Goal: Information Seeking & Learning: Learn about a topic

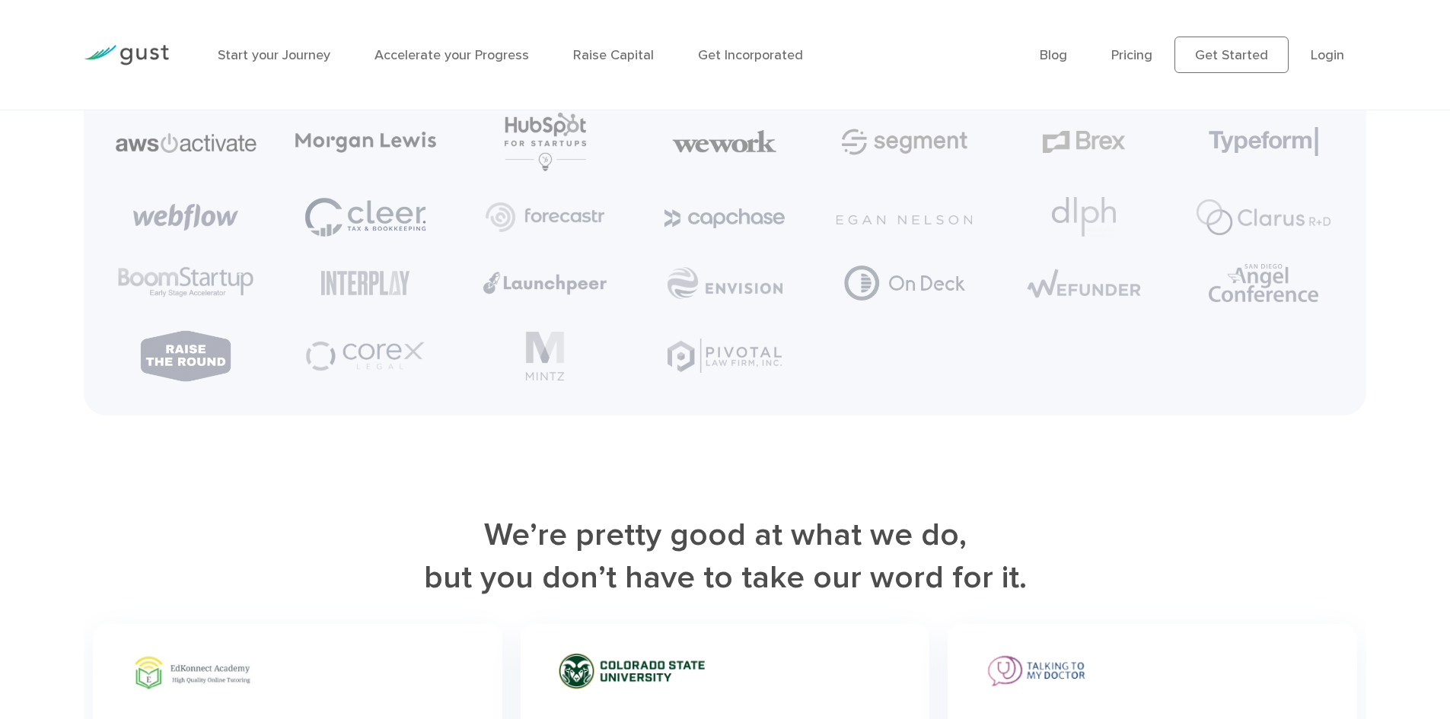
scroll to position [4260, 0]
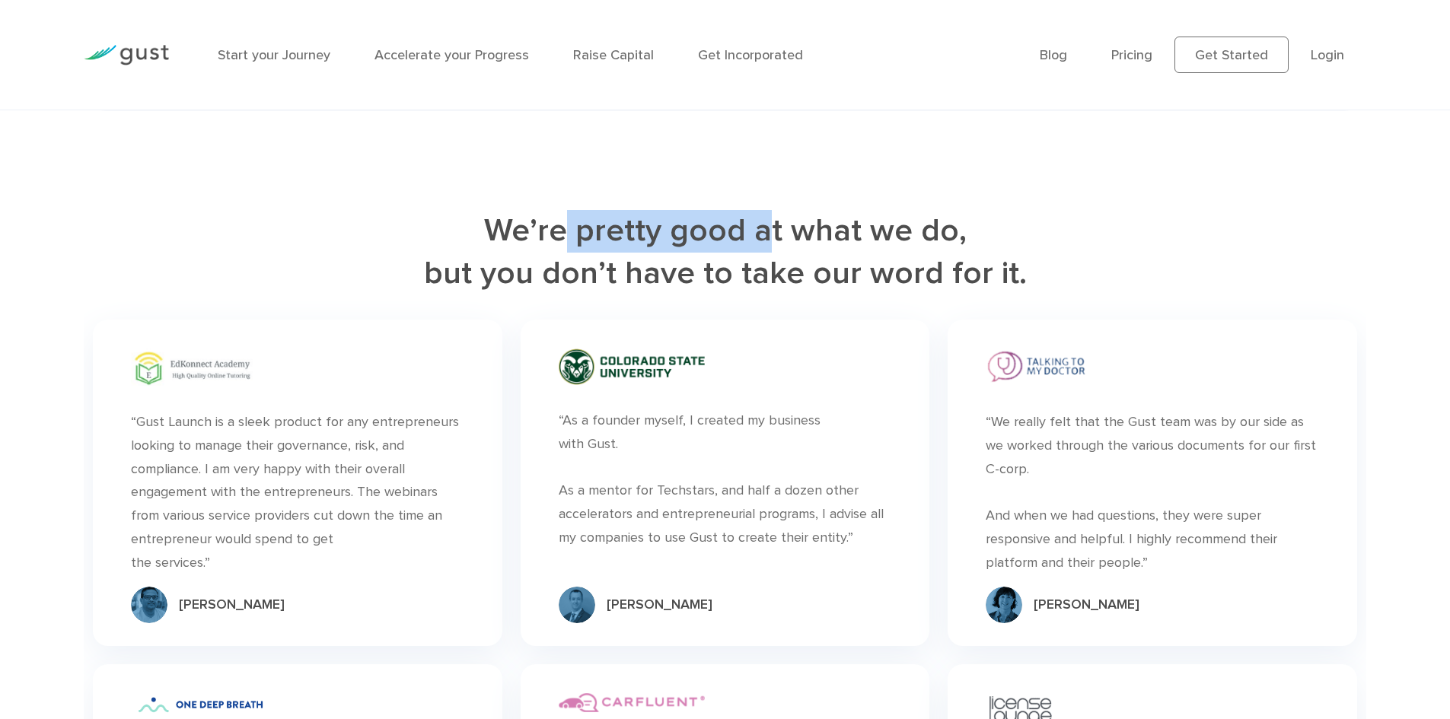
drag, startPoint x: 572, startPoint y: 251, endPoint x: 770, endPoint y: 252, distance: 197.9
click at [770, 252] on h2 "We’re pretty good at what we do, but you don’t have to take our word for it." at bounding box center [725, 252] width 1283 height 85
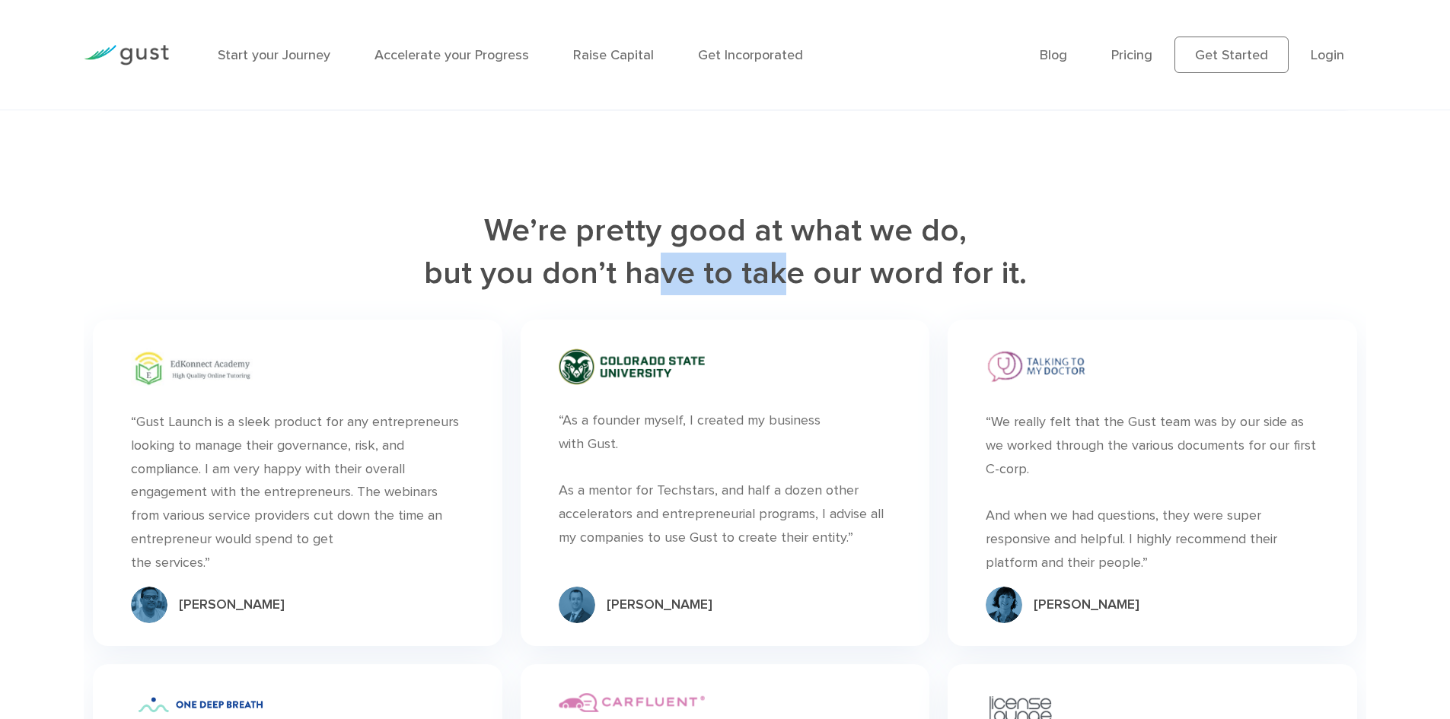
drag, startPoint x: 665, startPoint y: 291, endPoint x: 780, endPoint y: 289, distance: 115.0
click at [780, 289] on h2 "We’re pretty good at what we do, but you don’t have to take our word for it." at bounding box center [725, 252] width 1283 height 85
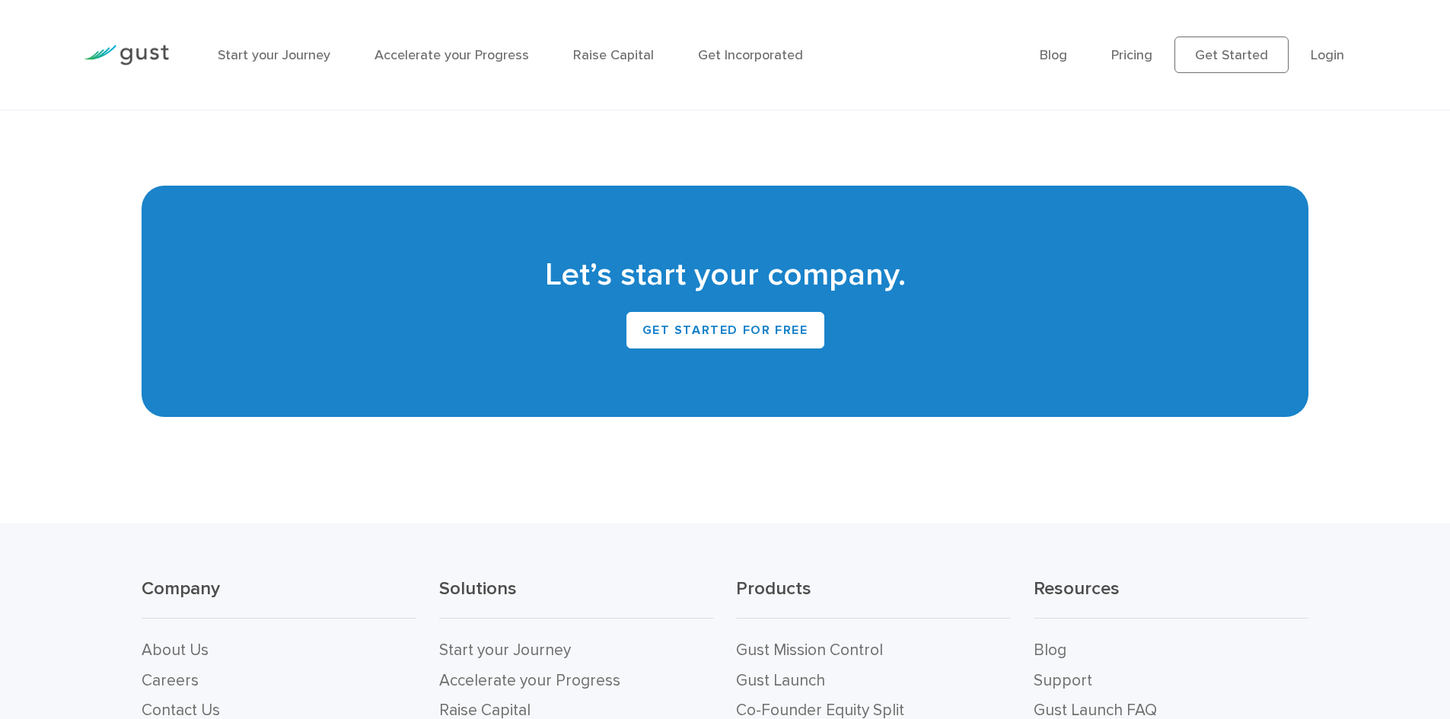
scroll to position [6561, 0]
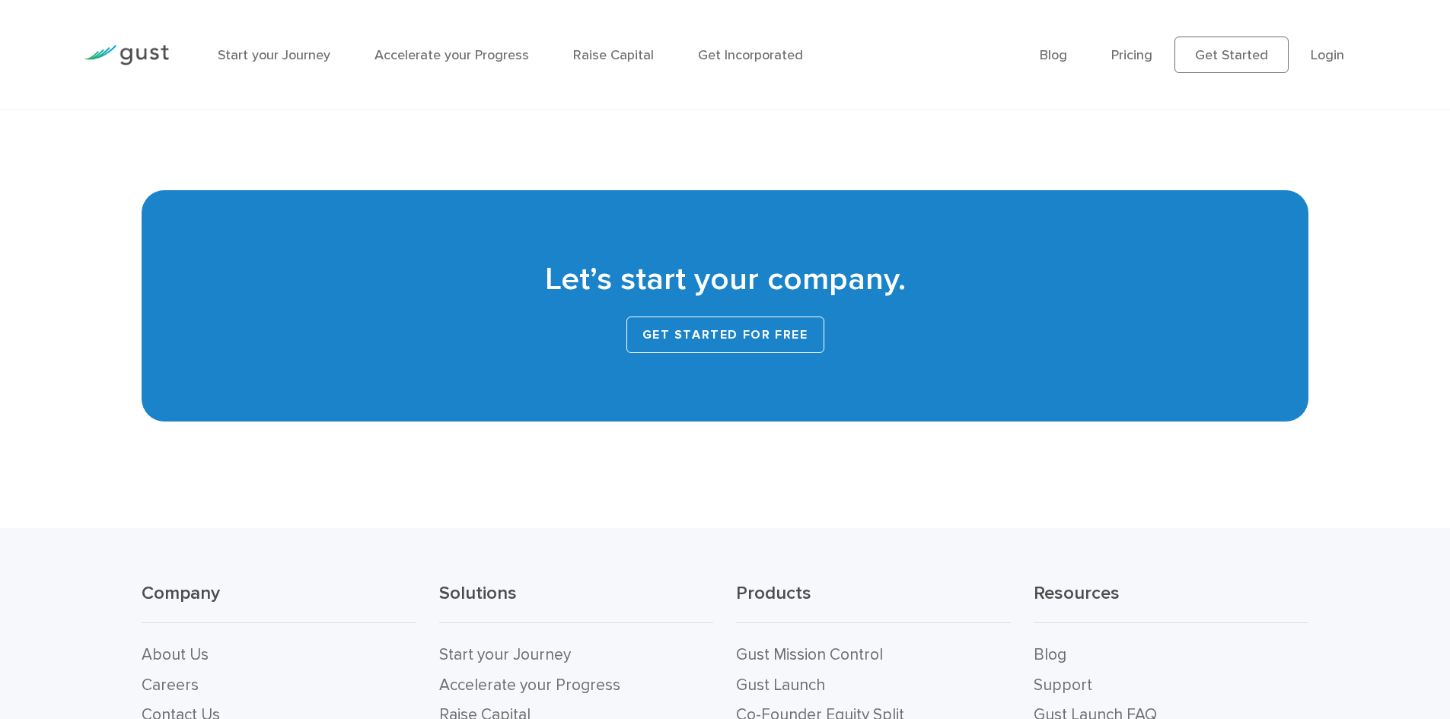
click at [771, 322] on link "Get Started for Free" at bounding box center [726, 335] width 198 height 37
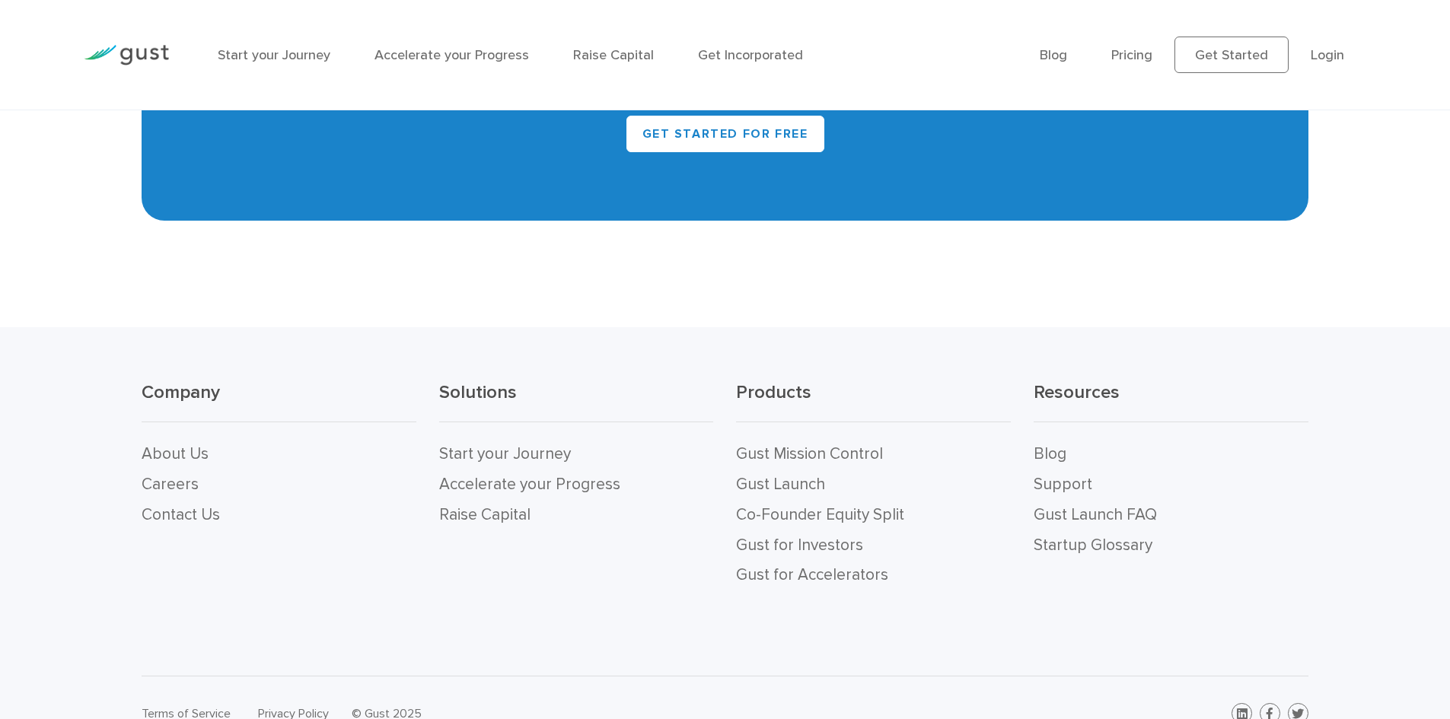
scroll to position [7272, 0]
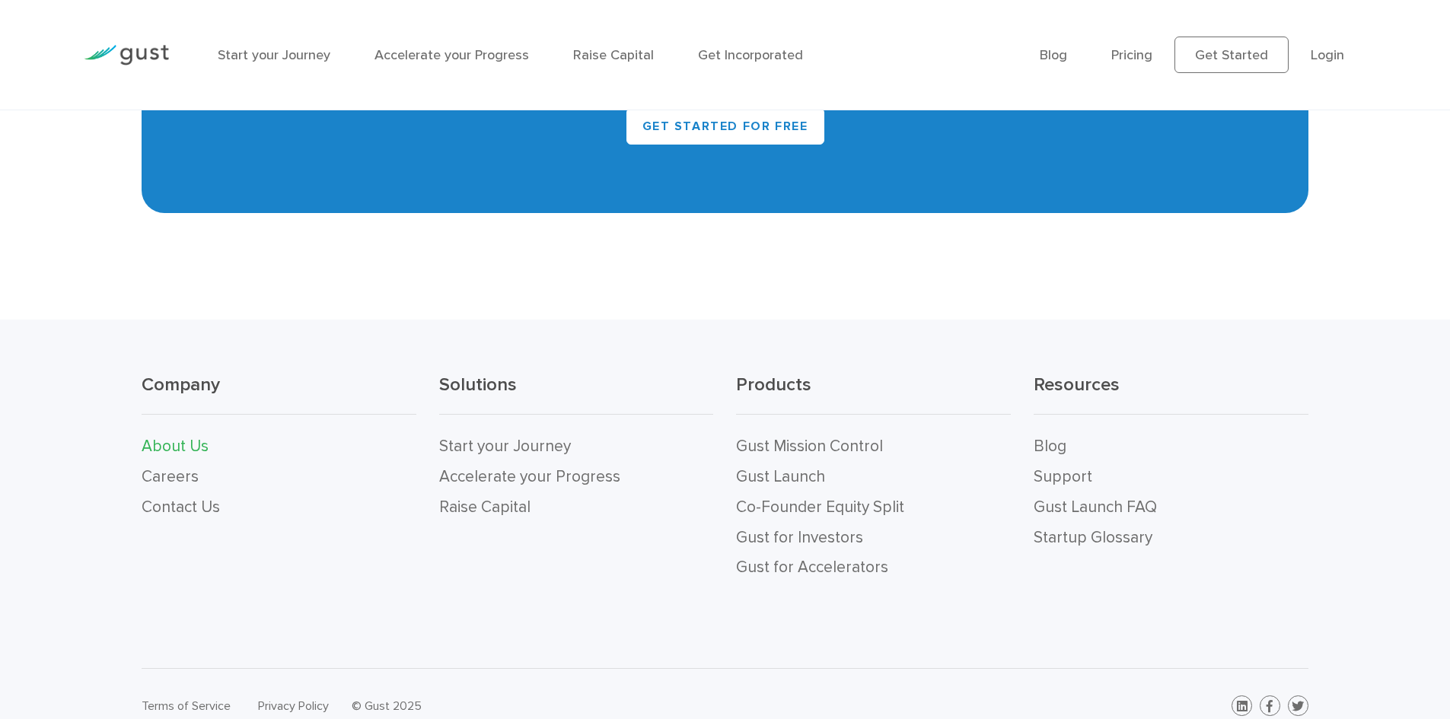
click at [177, 437] on link "About Us" at bounding box center [175, 446] width 67 height 19
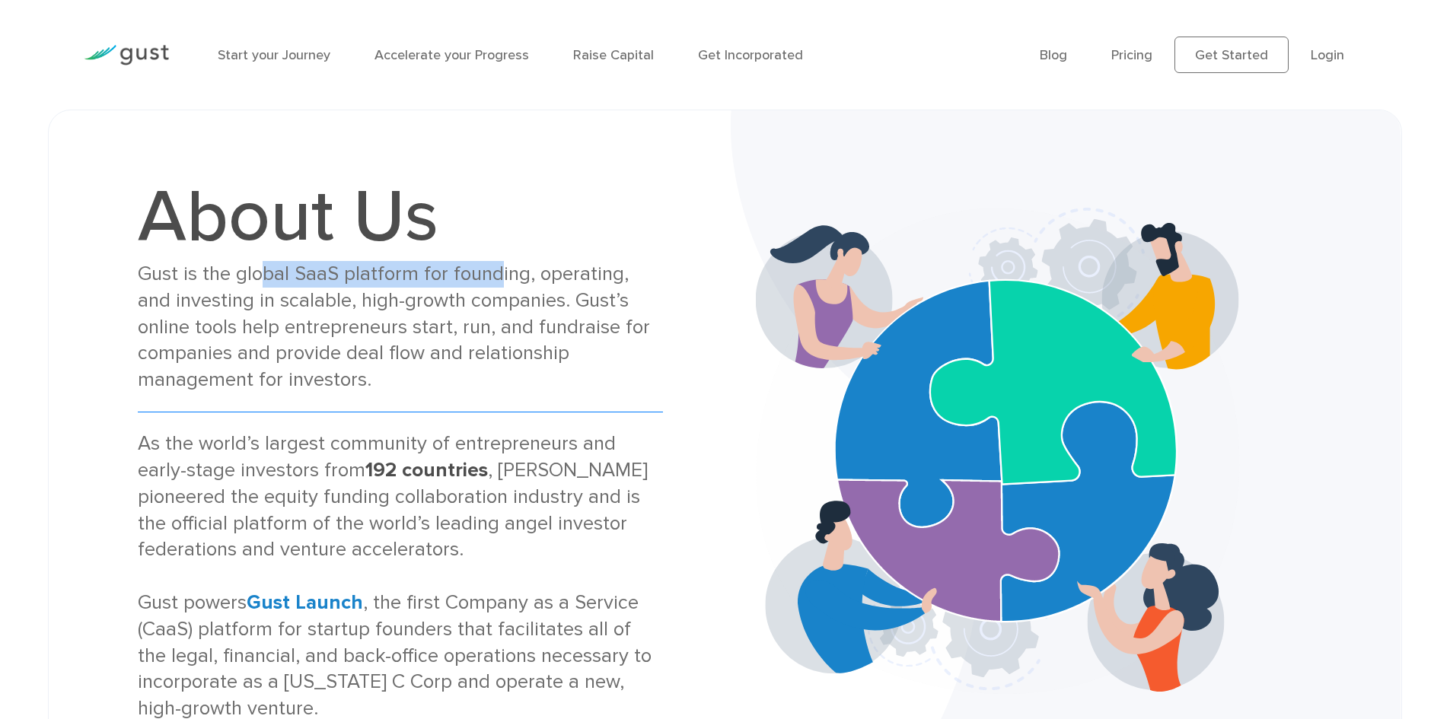
drag, startPoint x: 260, startPoint y: 277, endPoint x: 493, endPoint y: 275, distance: 232.2
click at [493, 275] on div "Gust is the global SaaS platform for founding, operating, and investing in scal…" at bounding box center [400, 327] width 525 height 132
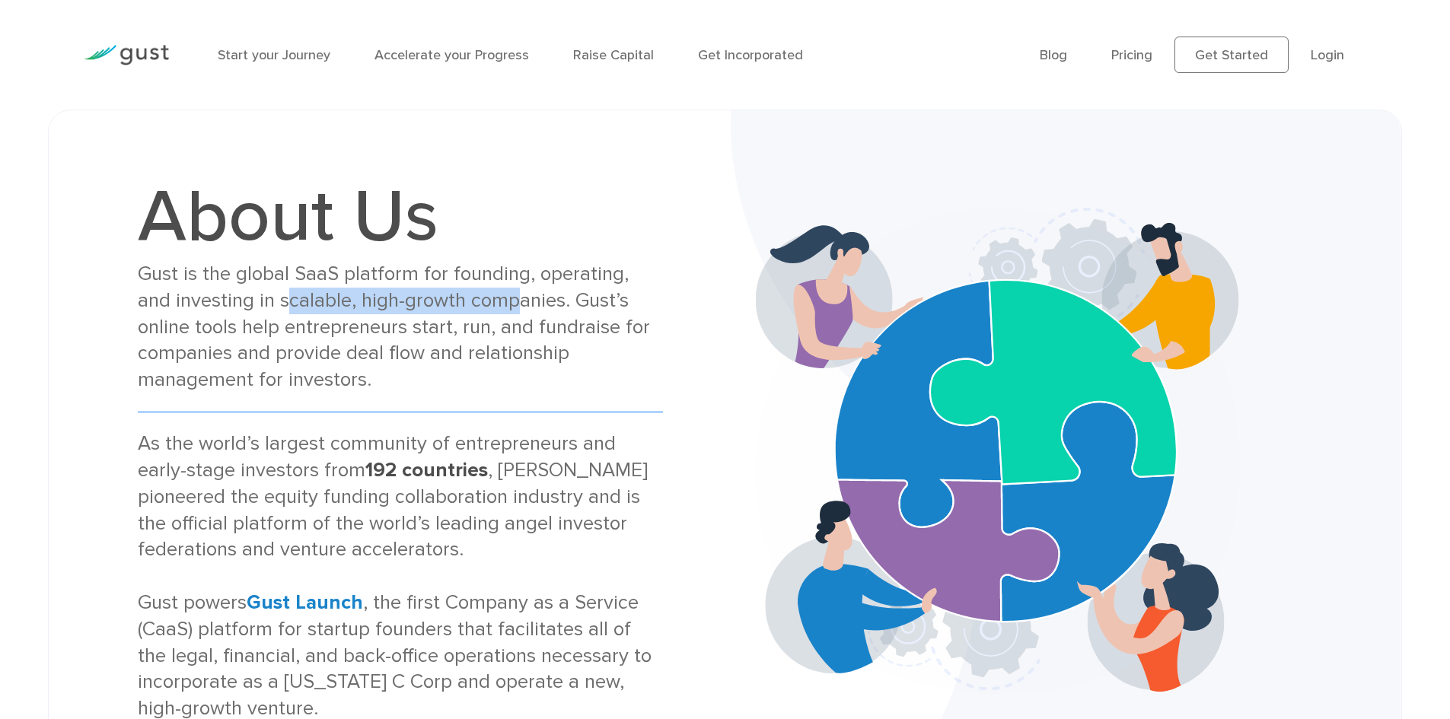
drag, startPoint x: 246, startPoint y: 303, endPoint x: 477, endPoint y: 298, distance: 231.5
click at [477, 298] on div "Gust is the global SaaS platform for founding, operating, and investing in scal…" at bounding box center [400, 327] width 525 height 132
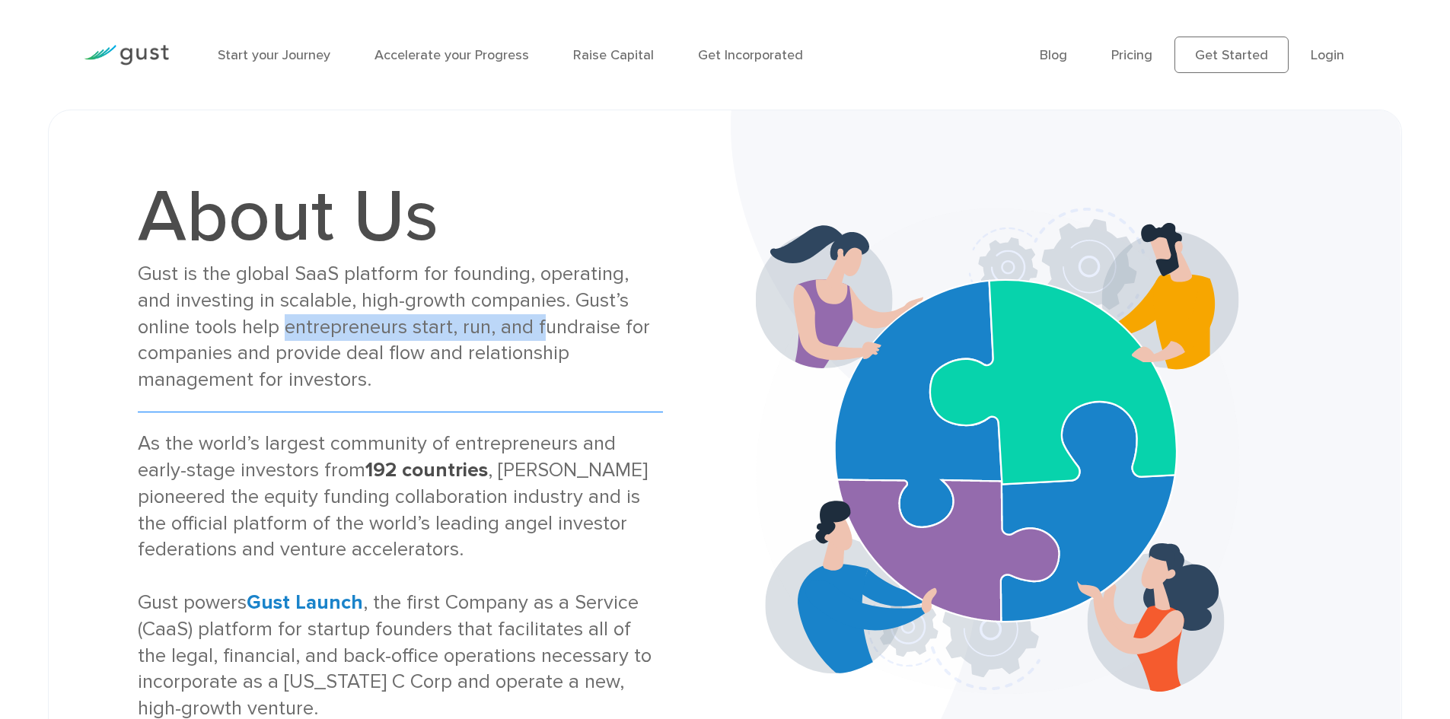
drag, startPoint x: 227, startPoint y: 327, endPoint x: 488, endPoint y: 334, distance: 261.2
click at [488, 334] on div "Gust is the global SaaS platform for founding, operating, and investing in scal…" at bounding box center [400, 327] width 525 height 132
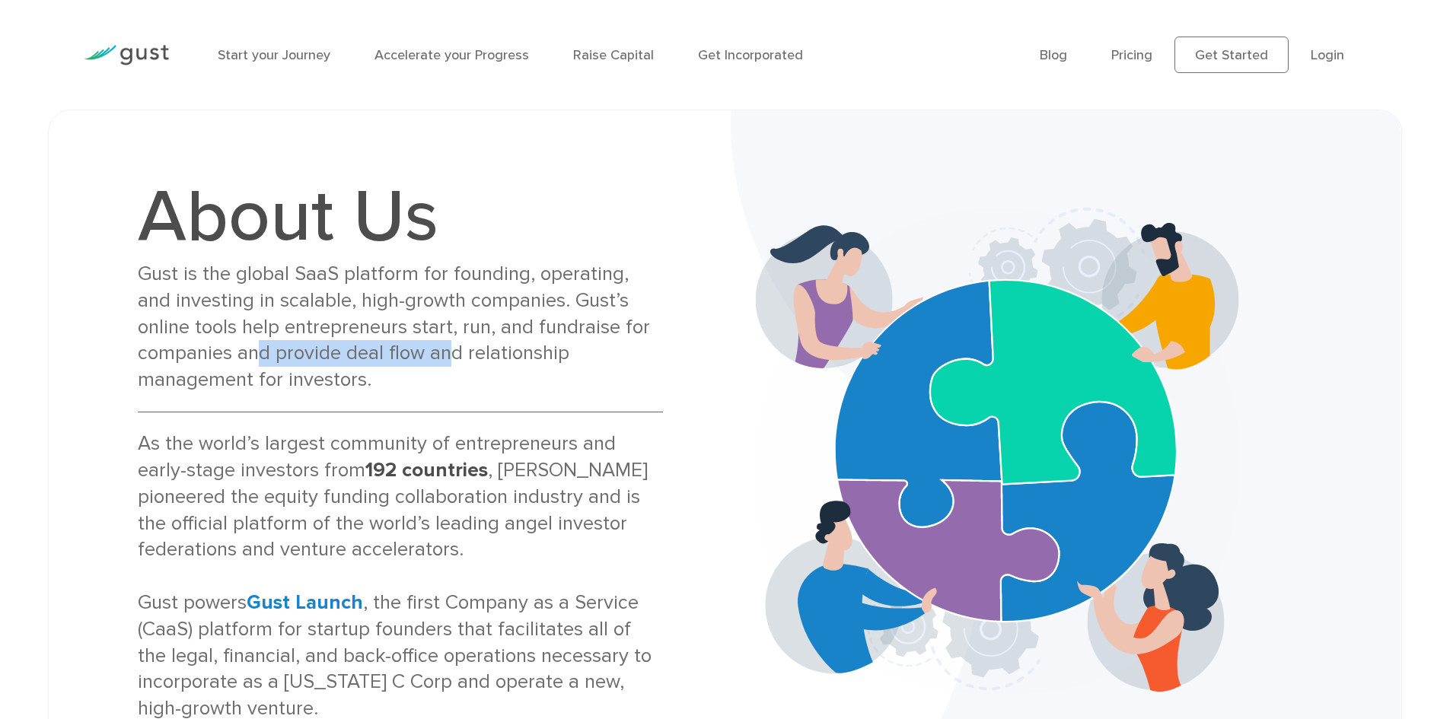
drag, startPoint x: 257, startPoint y: 352, endPoint x: 445, endPoint y: 352, distance: 188.0
click at [445, 352] on div "Gust is the global SaaS platform for founding, operating, and investing in scal…" at bounding box center [400, 327] width 525 height 132
drag, startPoint x: 261, startPoint y: 378, endPoint x: 346, endPoint y: 378, distance: 85.3
click at [346, 378] on div "Gust is the global SaaS platform for founding, operating, and investing in scal…" at bounding box center [400, 327] width 525 height 132
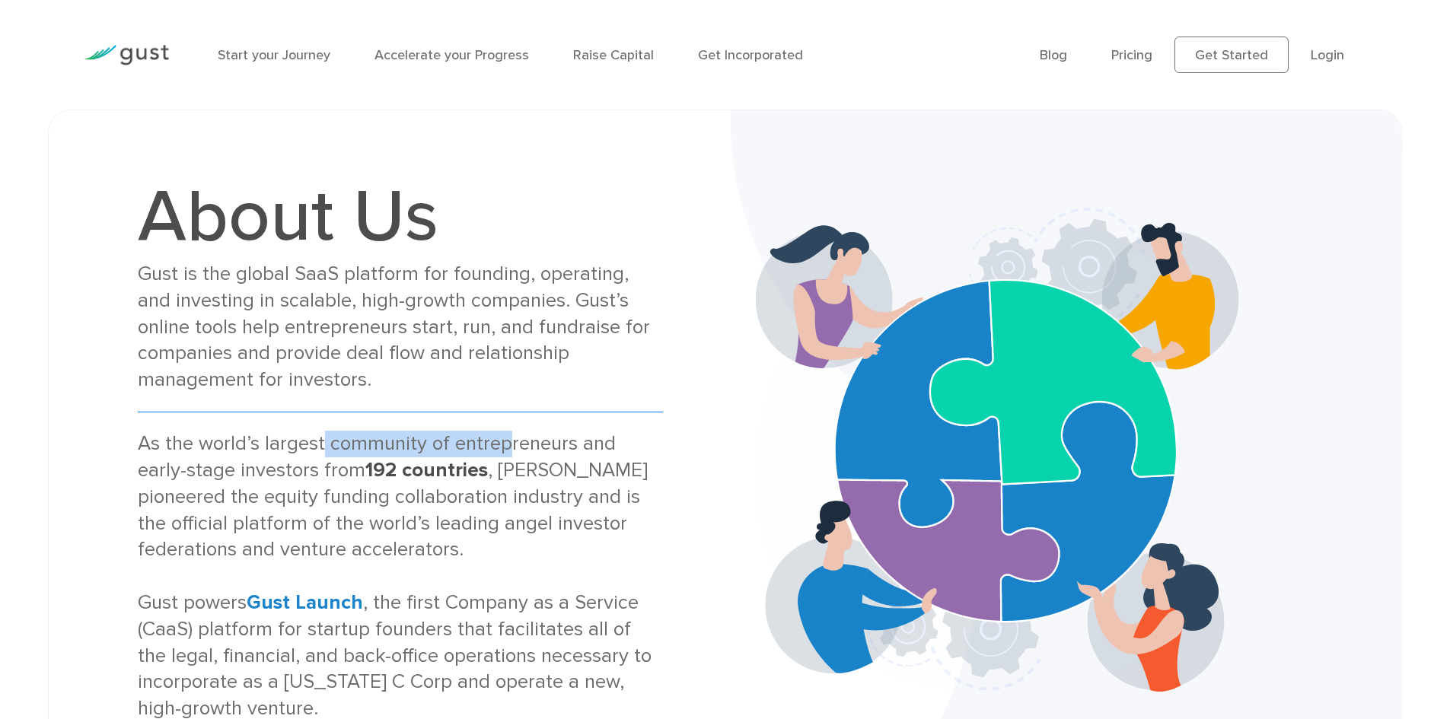
drag, startPoint x: 324, startPoint y: 448, endPoint x: 502, endPoint y: 448, distance: 178.1
click at [502, 448] on div "As the world’s largest community of entrepreneurs and early-stage investors fro…" at bounding box center [400, 577] width 525 height 292
drag, startPoint x: 307, startPoint y: 478, endPoint x: 450, endPoint y: 478, distance: 143.1
click at [450, 478] on div "As the world’s largest community of entrepreneurs and early-stage investors fro…" at bounding box center [400, 577] width 525 height 292
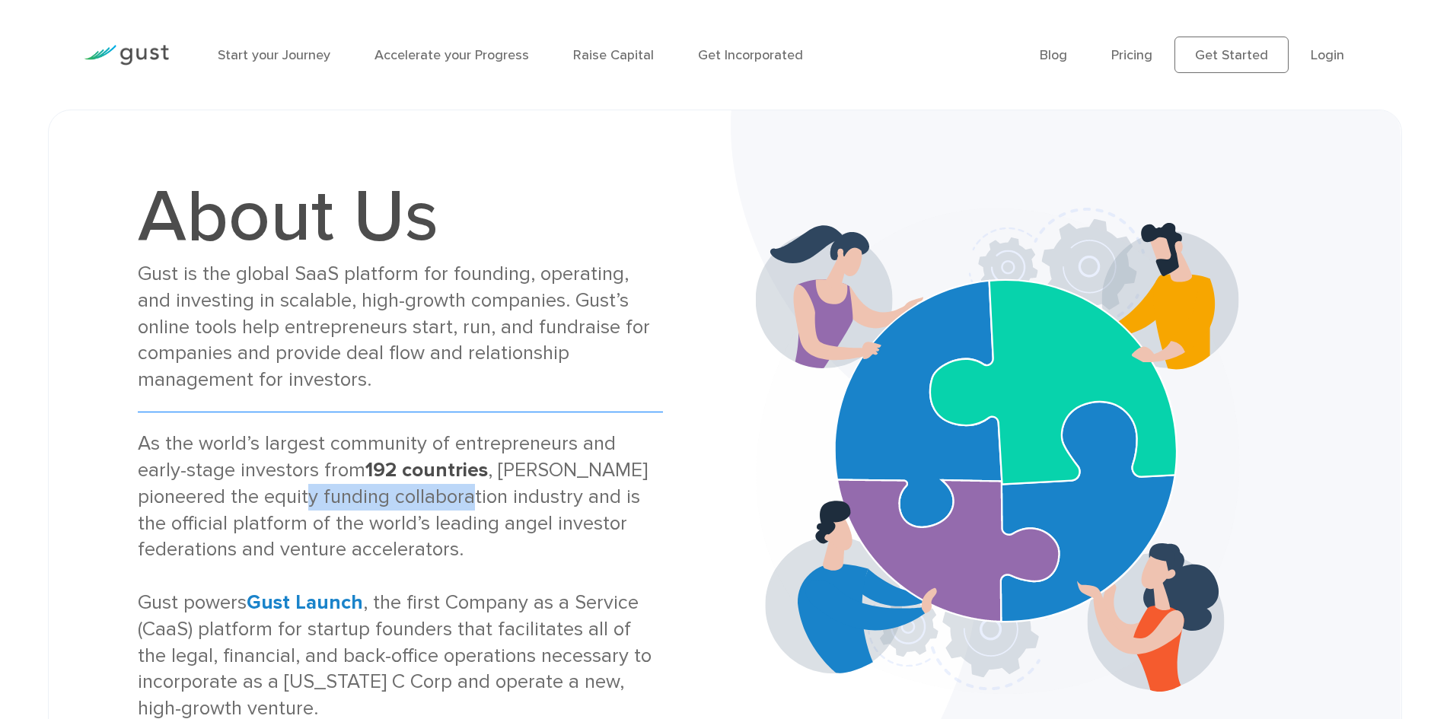
drag, startPoint x: 293, startPoint y: 505, endPoint x: 456, endPoint y: 505, distance: 162.9
click at [456, 505] on div "As the world’s largest community of entrepreneurs and early-stage investors fro…" at bounding box center [400, 577] width 525 height 292
drag, startPoint x: 270, startPoint y: 528, endPoint x: 489, endPoint y: 528, distance: 218.5
click at [489, 528] on div "As the world’s largest community of entrepreneurs and early-stage investors fro…" at bounding box center [400, 577] width 525 height 292
drag, startPoint x: 261, startPoint y: 553, endPoint x: 316, endPoint y: 553, distance: 54.8
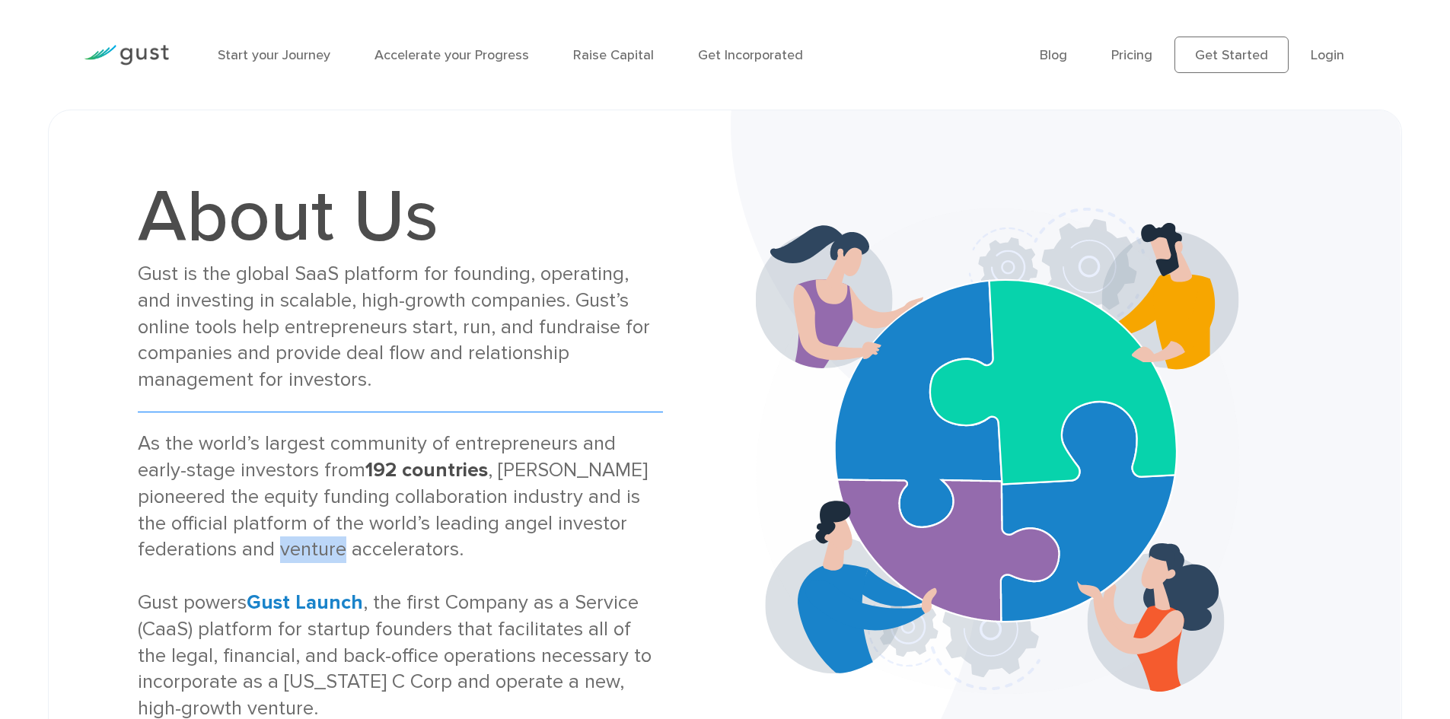
click at [316, 553] on div "As the world’s largest community of entrepreneurs and early-stage investors fro…" at bounding box center [400, 577] width 525 height 292
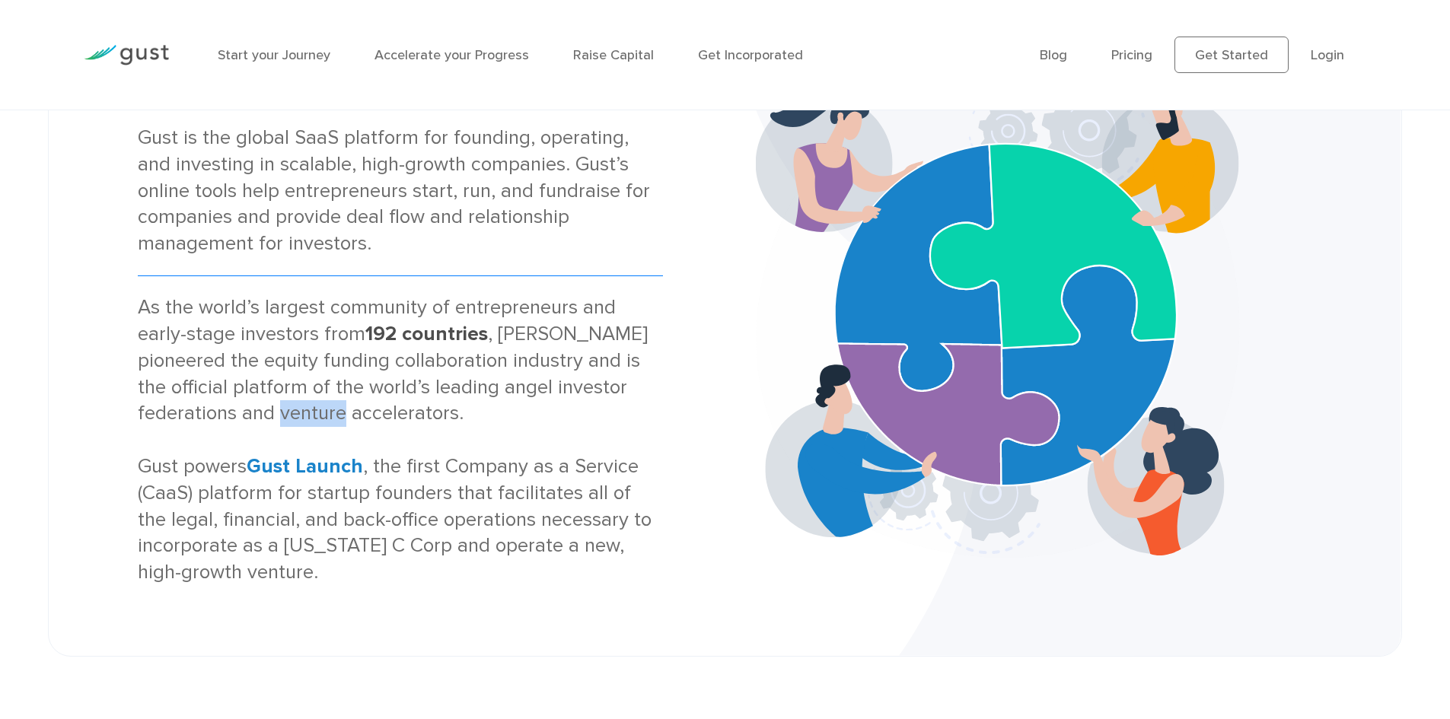
scroll to position [381, 0]
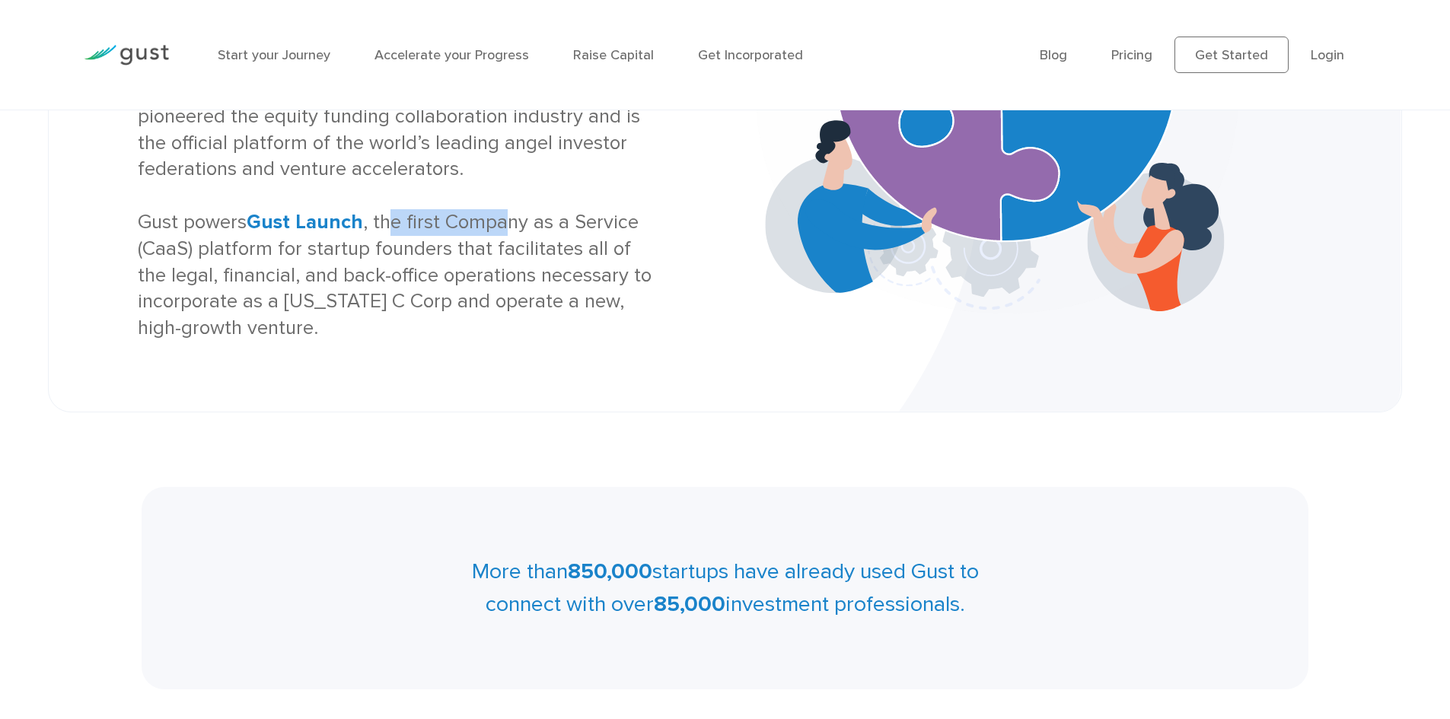
drag, startPoint x: 391, startPoint y: 222, endPoint x: 505, endPoint y: 222, distance: 114.2
click at [505, 222] on div "As the world’s largest community of entrepreneurs and early-stage investors fro…" at bounding box center [400, 196] width 525 height 292
drag, startPoint x: 322, startPoint y: 257, endPoint x: 453, endPoint y: 254, distance: 131.0
click at [453, 254] on div "As the world’s largest community of entrepreneurs and early-stage investors fro…" at bounding box center [400, 196] width 525 height 292
drag, startPoint x: 305, startPoint y: 279, endPoint x: 499, endPoint y: 278, distance: 194.1
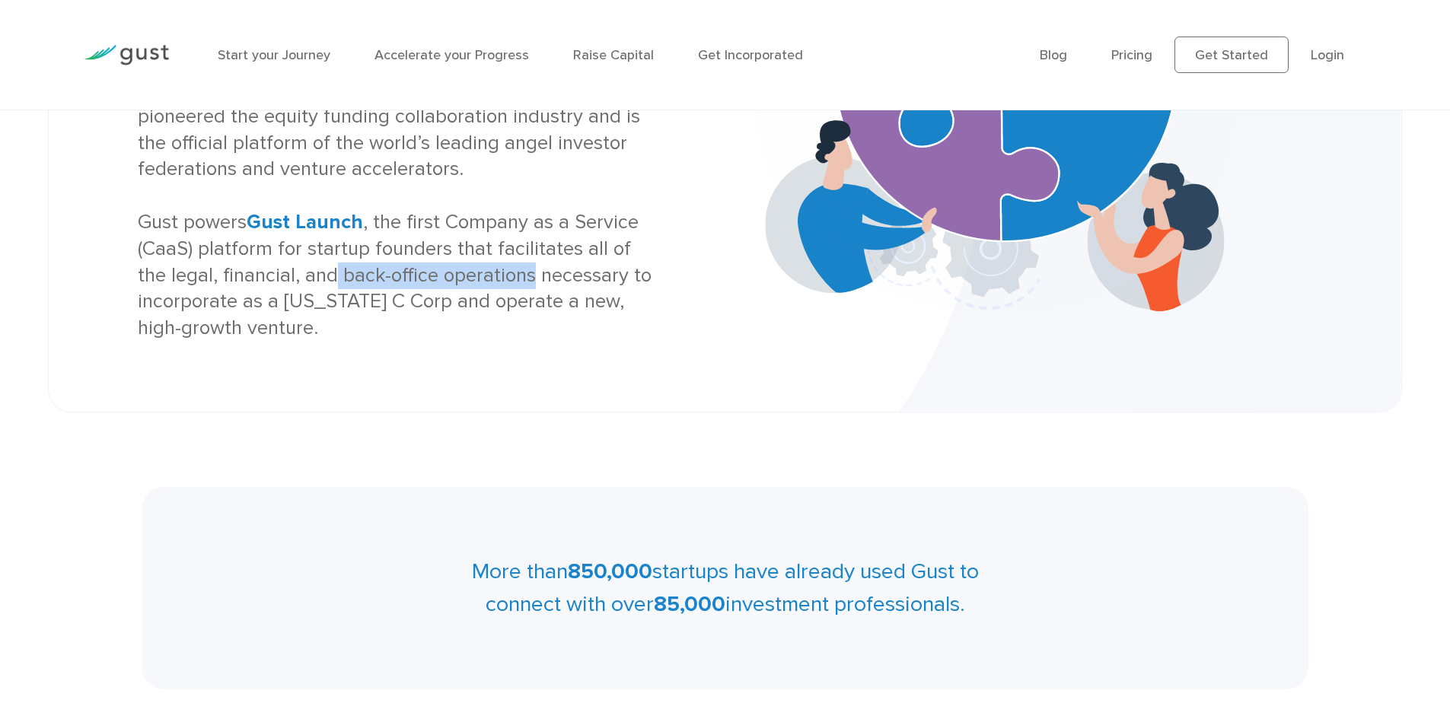
click at [499, 278] on div "As the world’s largest community of entrepreneurs and early-stage investors fro…" at bounding box center [400, 196] width 525 height 292
drag, startPoint x: 331, startPoint y: 299, endPoint x: 497, endPoint y: 299, distance: 166.0
click at [497, 299] on div "As the world’s largest community of entrepreneurs and early-stage investors fro…" at bounding box center [400, 196] width 525 height 292
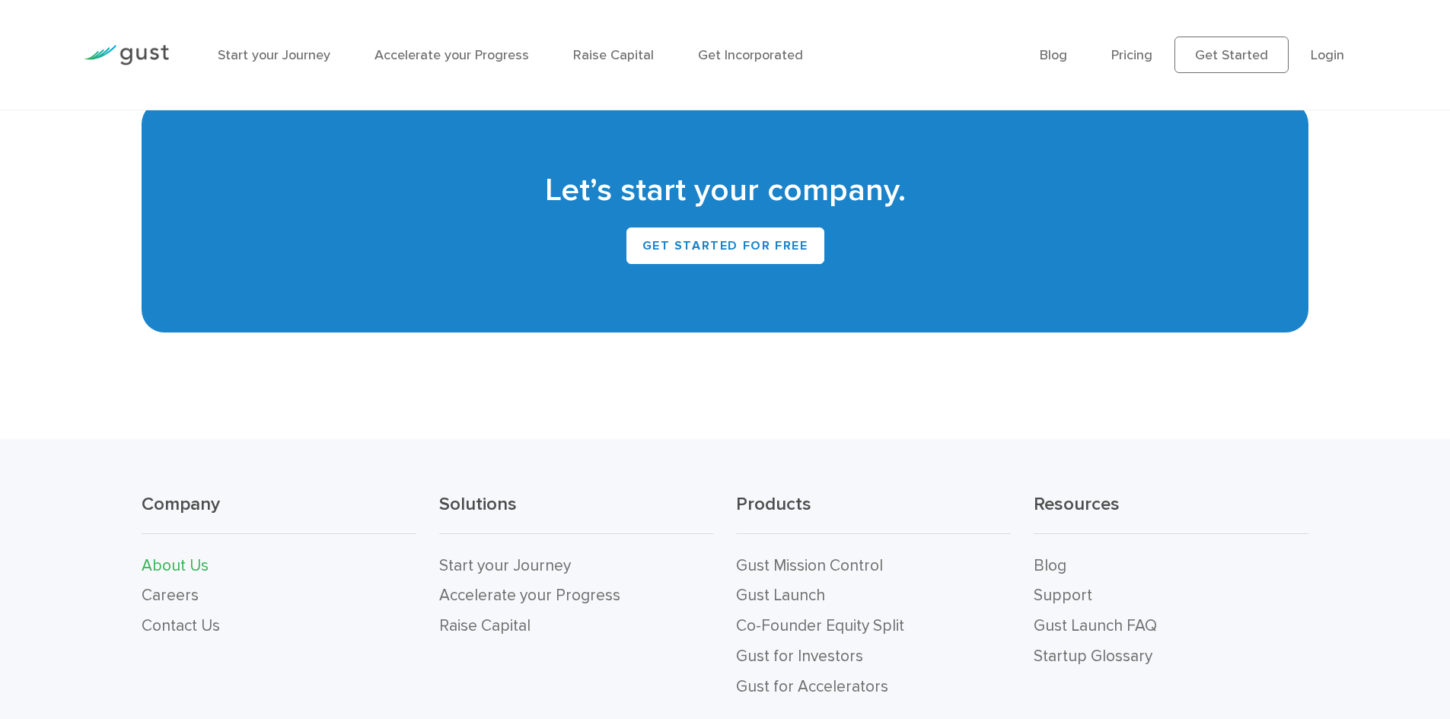
scroll to position [1675, 0]
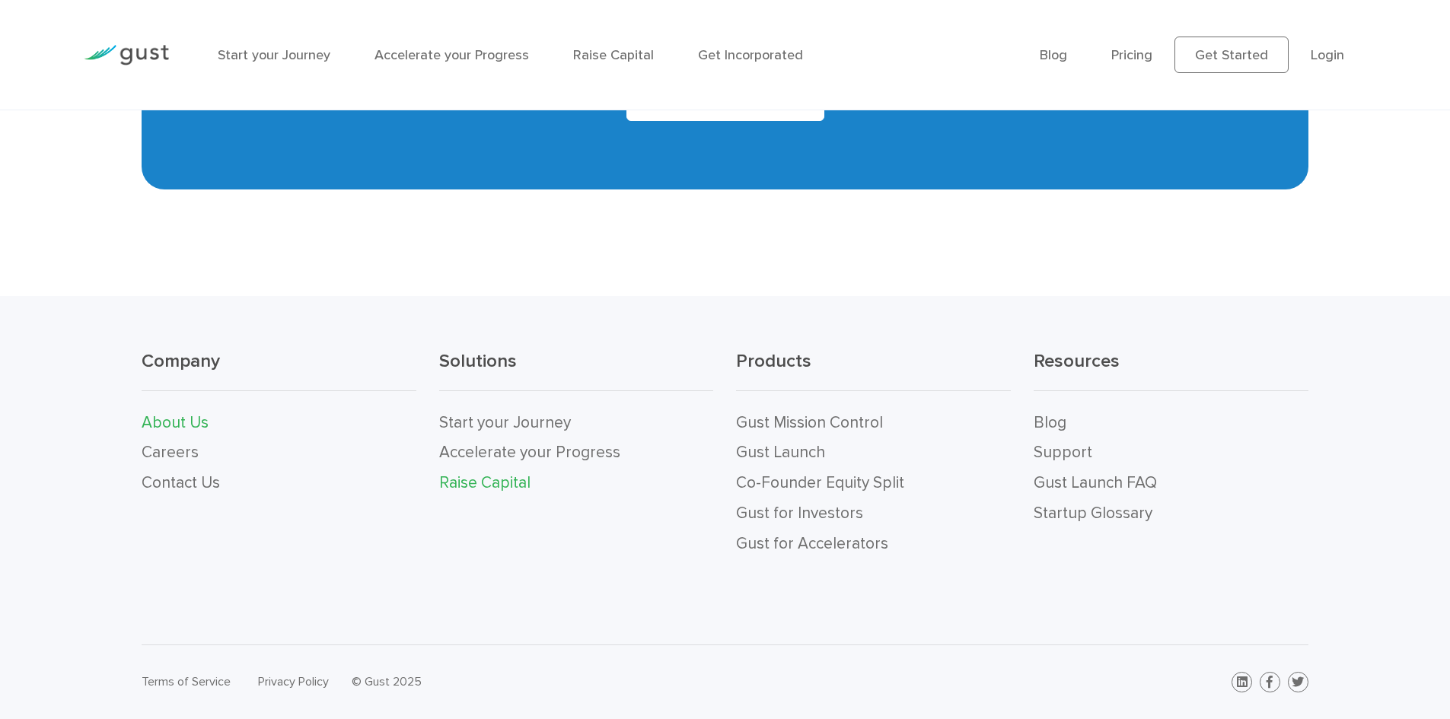
click at [495, 486] on link "Raise Capital" at bounding box center [484, 483] width 91 height 19
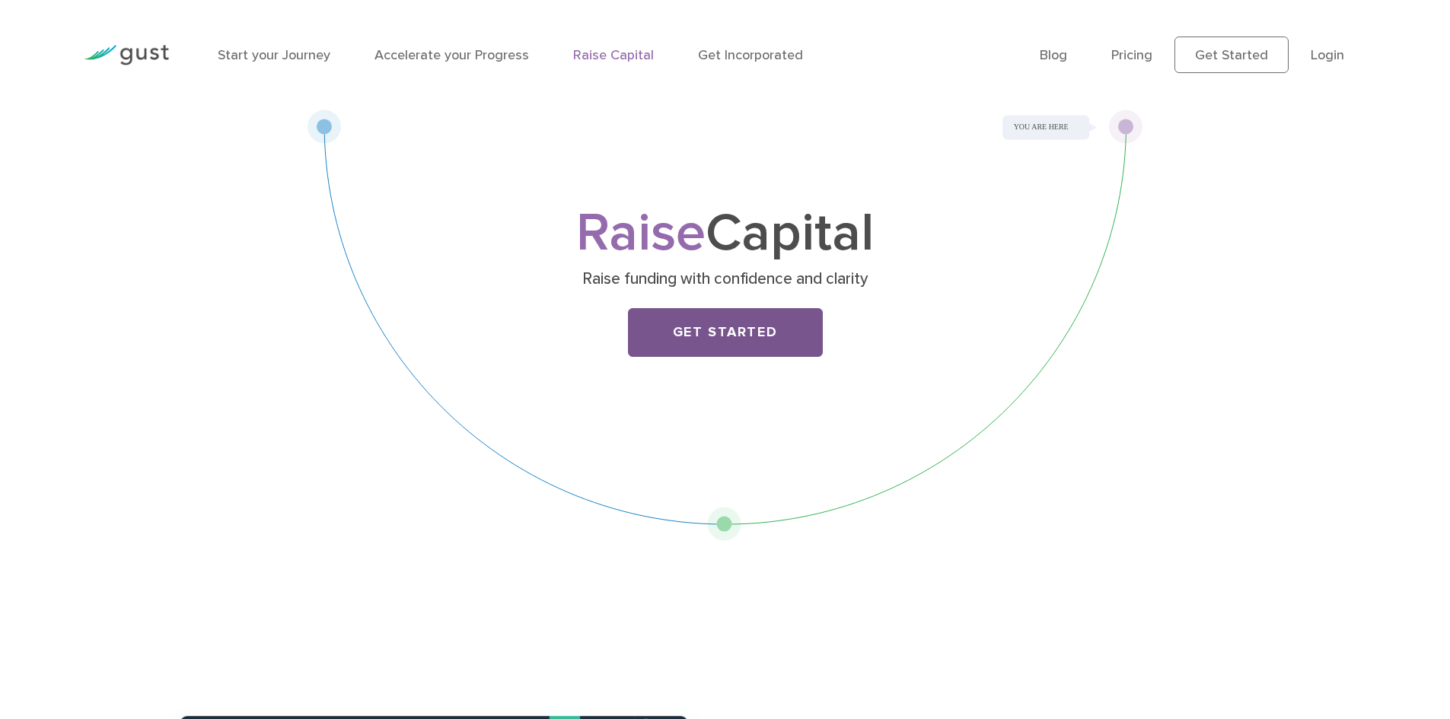
click at [674, 327] on link "Get Started" at bounding box center [725, 332] width 195 height 49
click at [1135, 56] on link "Pricing" at bounding box center [1131, 55] width 41 height 16
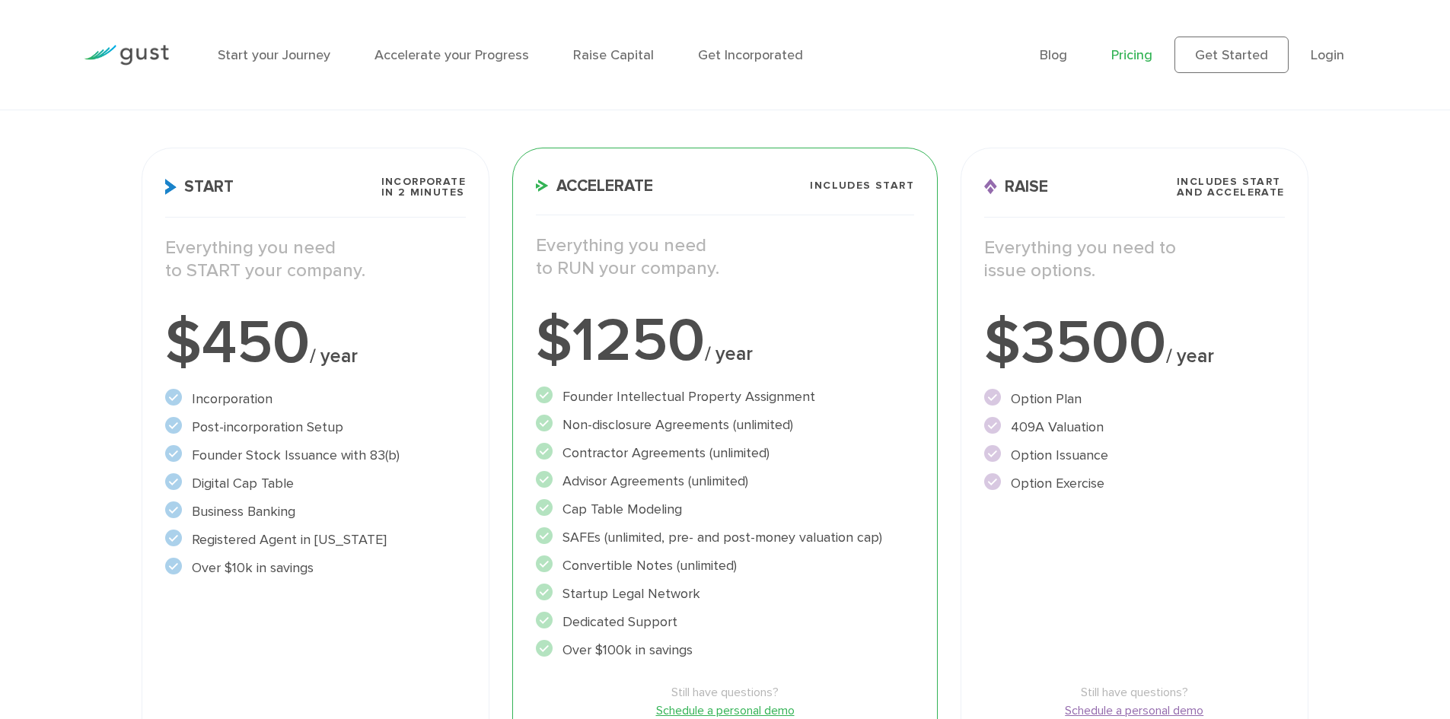
scroll to position [228, 0]
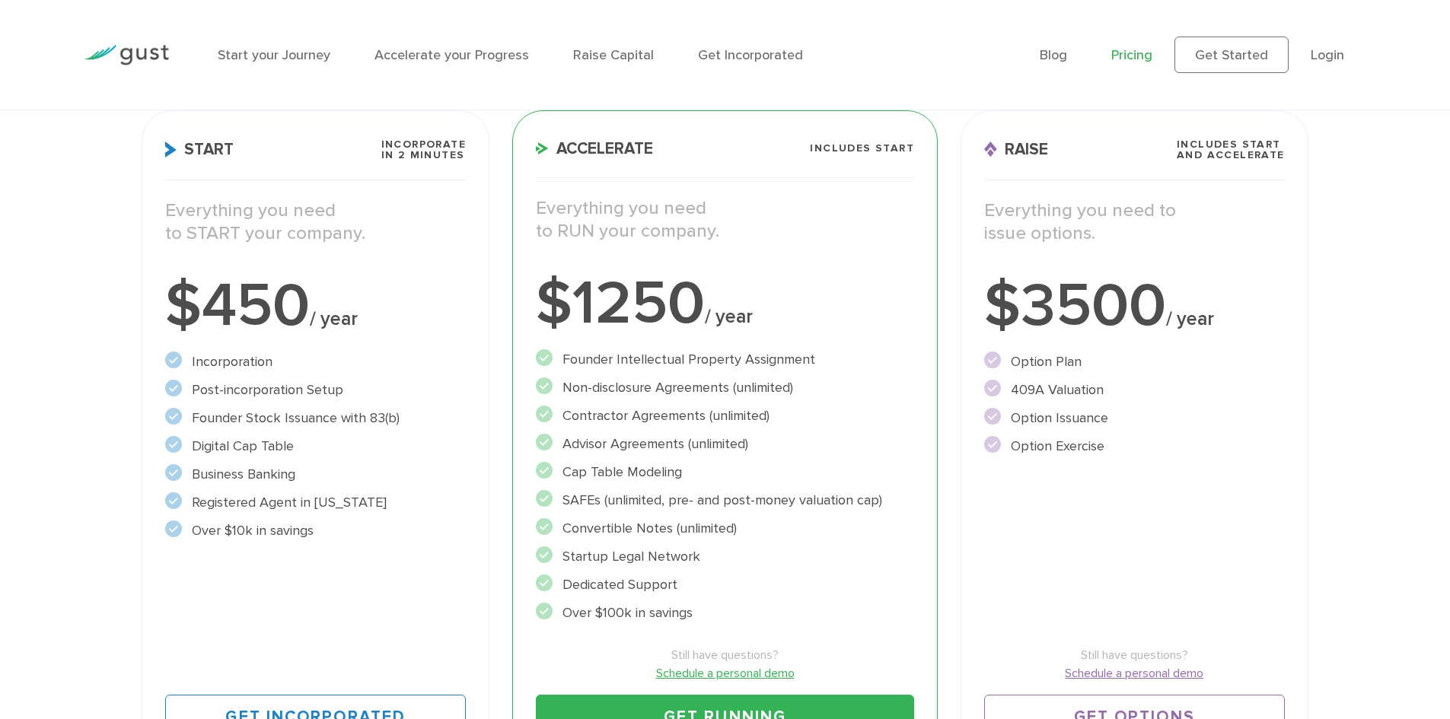
drag, startPoint x: 325, startPoint y: 534, endPoint x: 189, endPoint y: 365, distance: 217.1
click at [189, 365] on ul "Incorporation" at bounding box center [315, 447] width 301 height 190
click at [343, 442] on li "Digital Cap Table" at bounding box center [315, 446] width 301 height 21
drag, startPoint x: 718, startPoint y: 611, endPoint x: 578, endPoint y: 358, distance: 289.0
click at [578, 358] on ul "Founder Intellectual Property Assignment" at bounding box center [725, 486] width 378 height 274
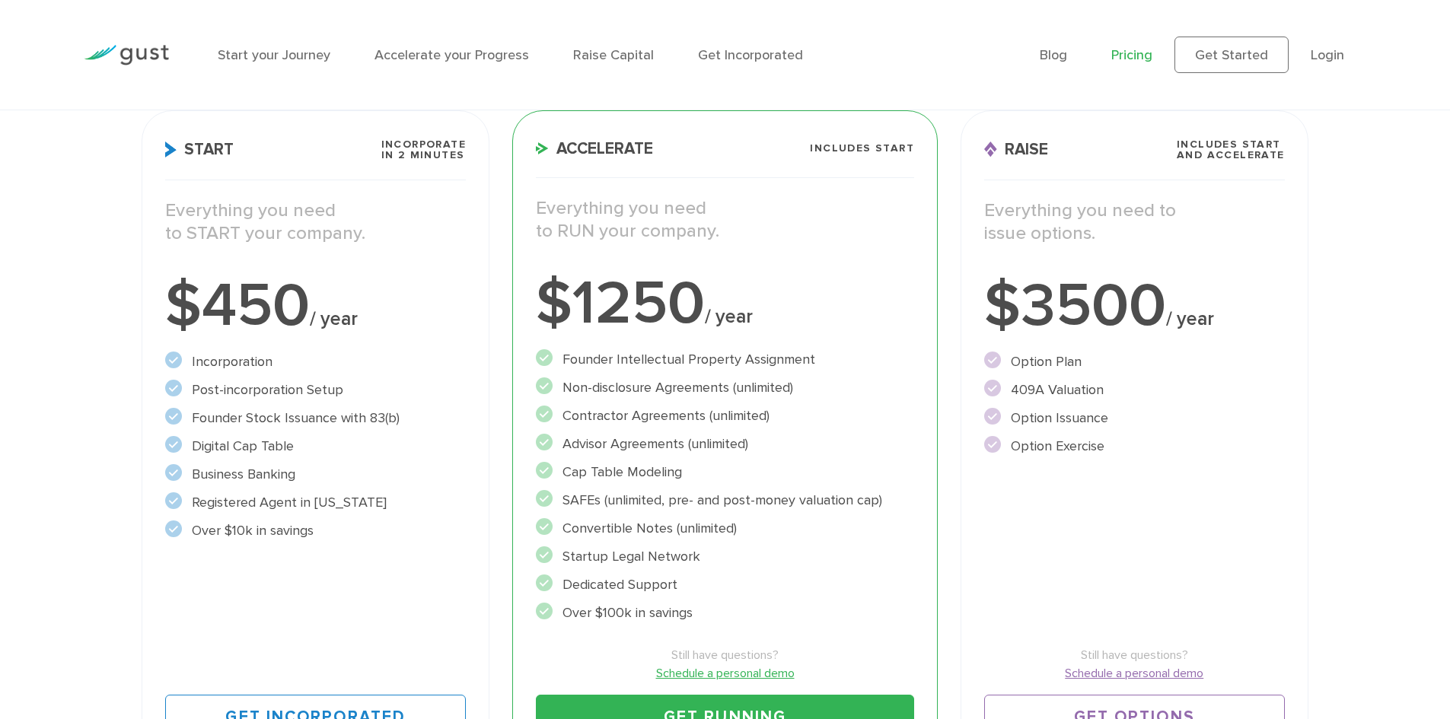
click at [608, 407] on li "Contractor Agreements (unlimited)" at bounding box center [725, 416] width 378 height 21
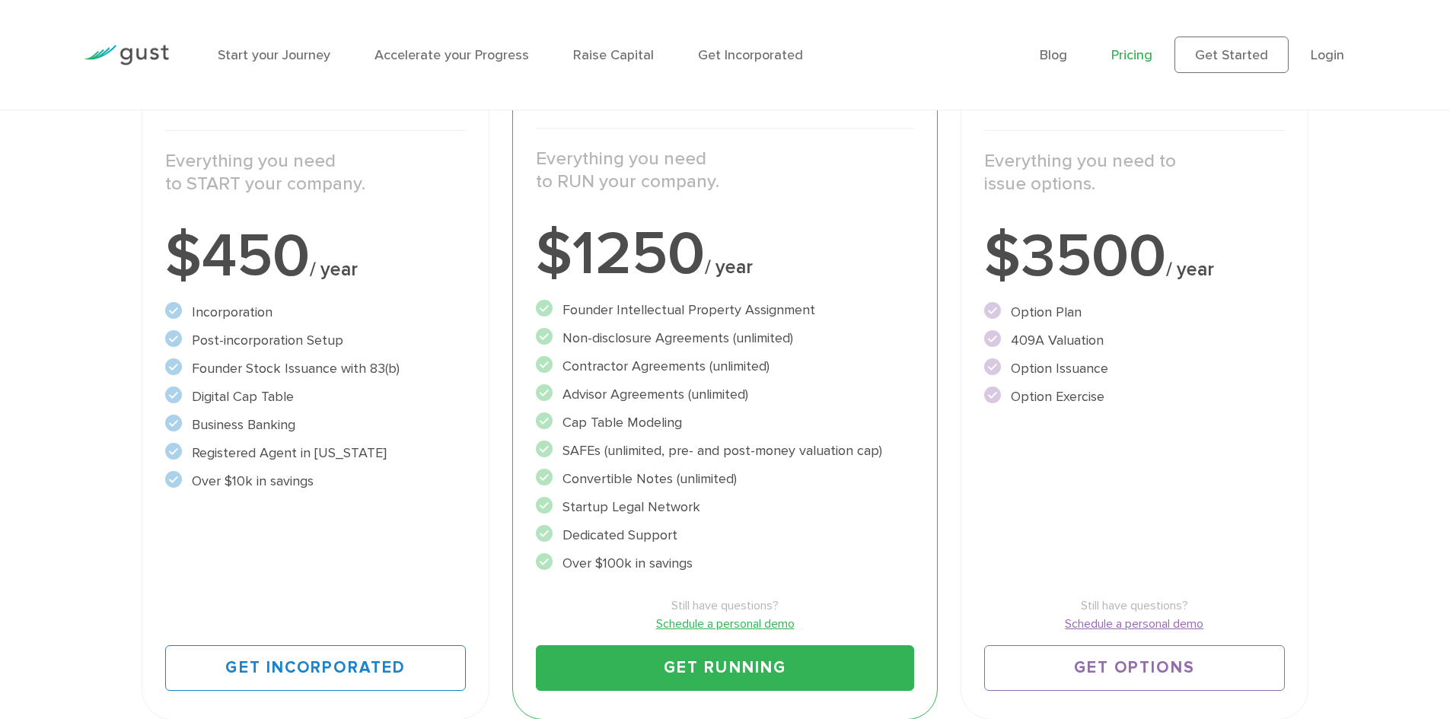
scroll to position [305, 0]
